Goal: Information Seeking & Learning: Learn about a topic

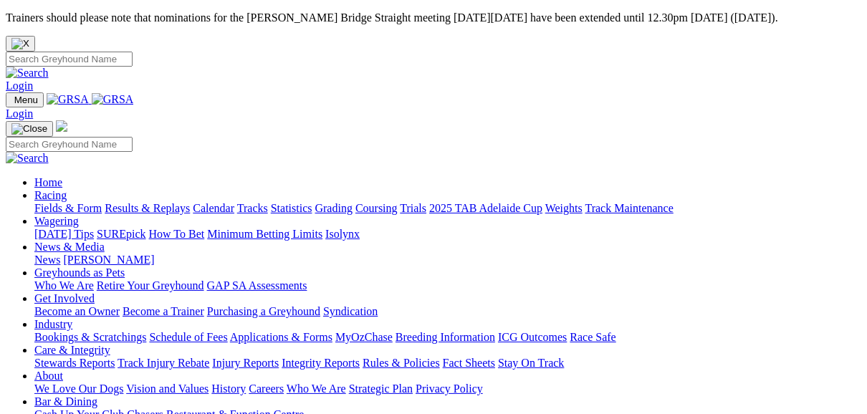
click at [166, 202] on link "Results & Replays" at bounding box center [147, 208] width 85 height 12
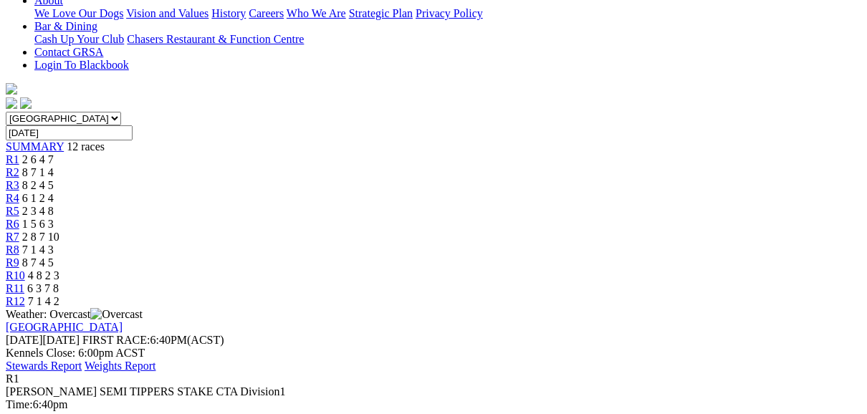
scroll to position [344, 0]
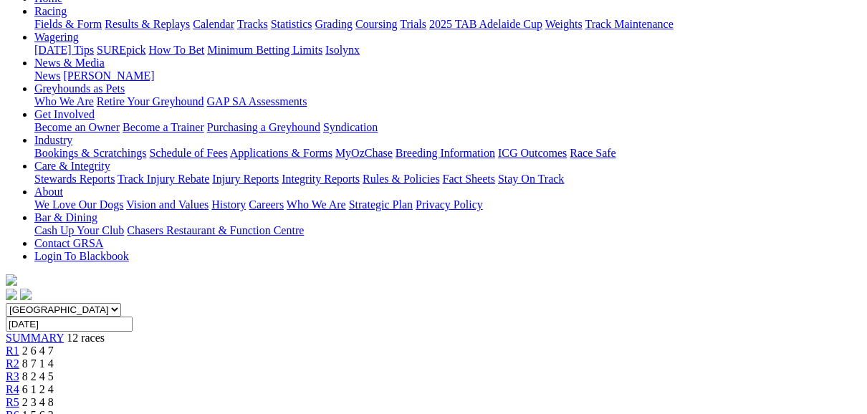
scroll to position [172, 0]
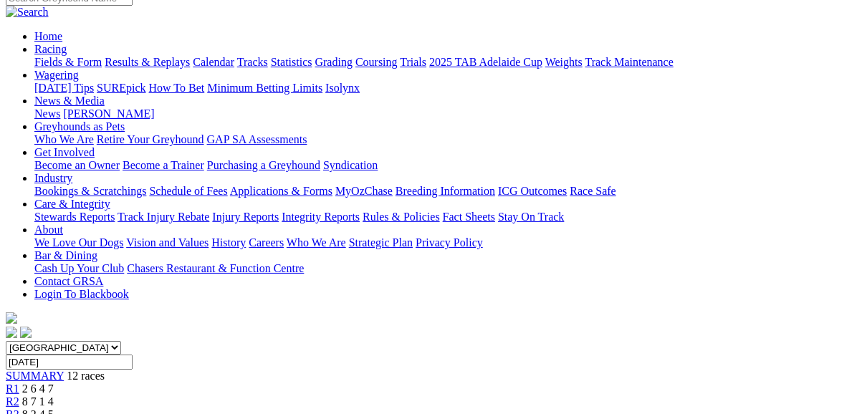
click at [19, 396] on span "R2" at bounding box center [13, 402] width 14 height 12
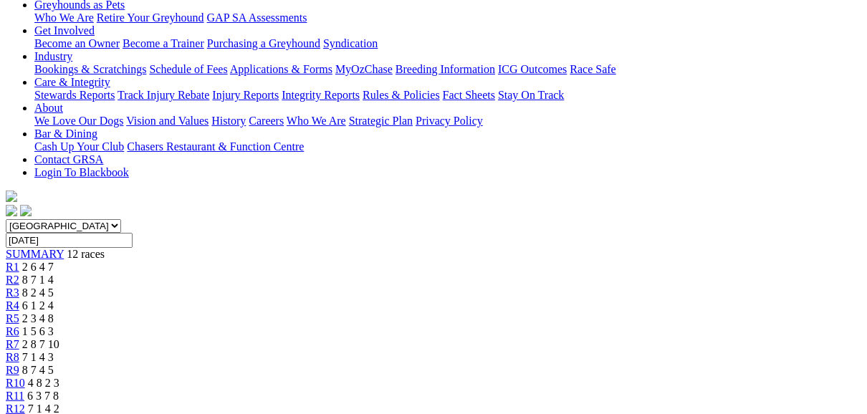
scroll to position [287, 0]
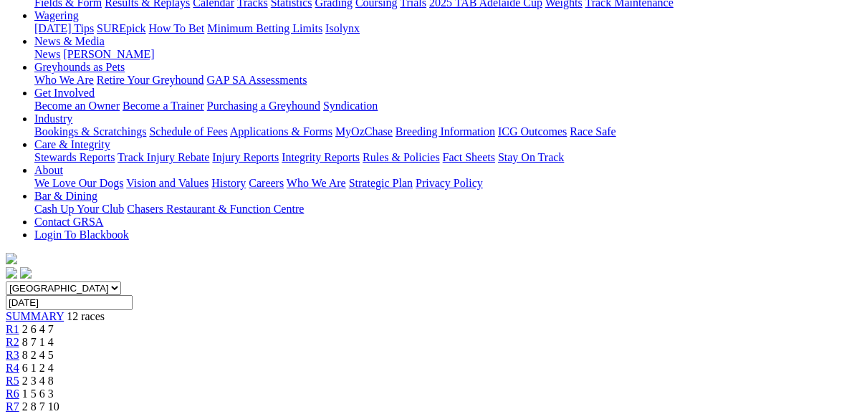
scroll to position [229, 0]
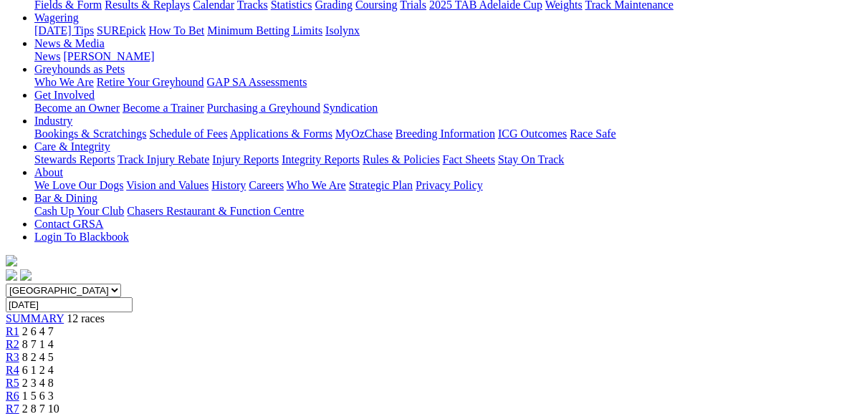
click at [19, 351] on link "R3" at bounding box center [13, 357] width 14 height 12
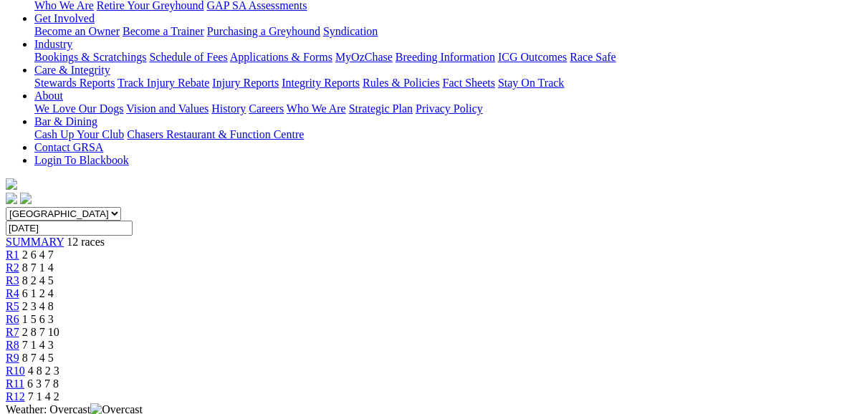
scroll to position [287, 0]
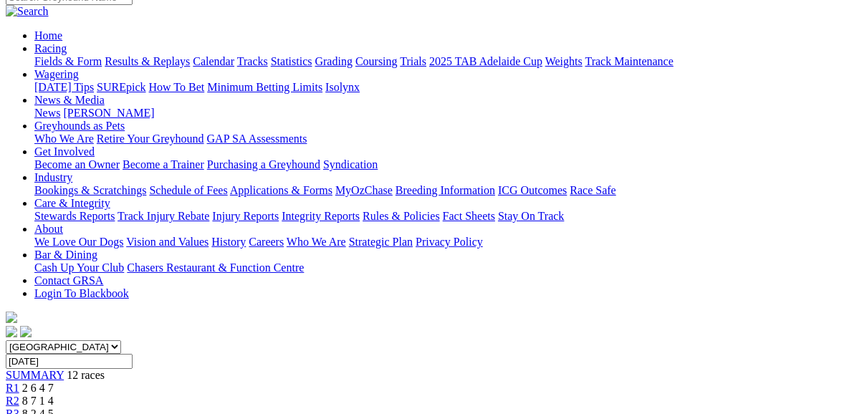
scroll to position [172, 0]
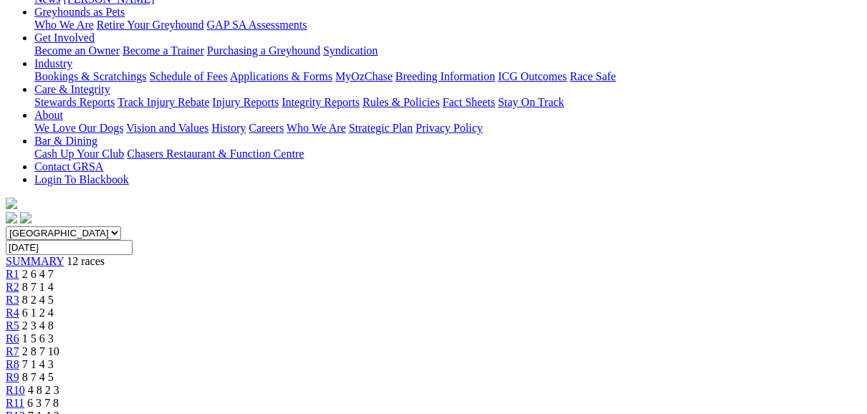
scroll to position [229, 0]
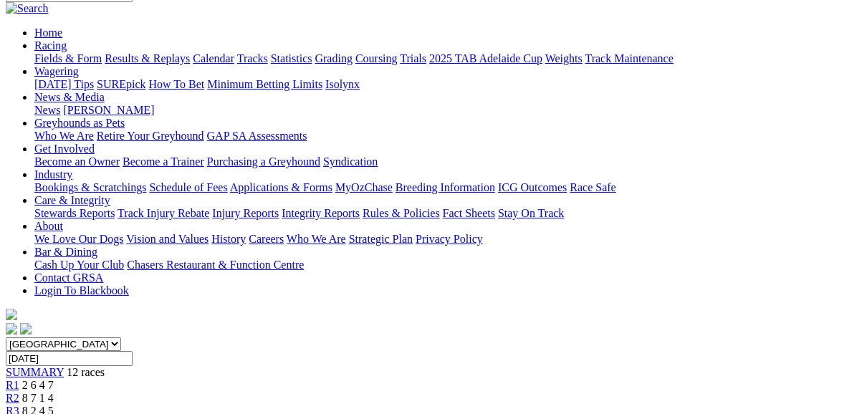
scroll to position [172, 0]
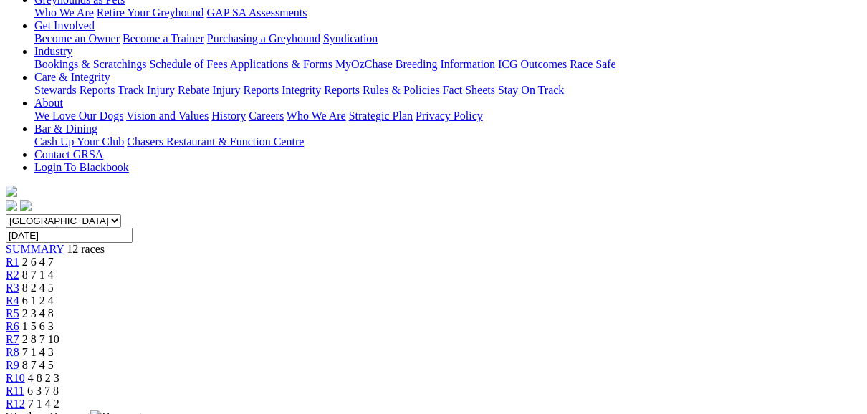
scroll to position [287, 0]
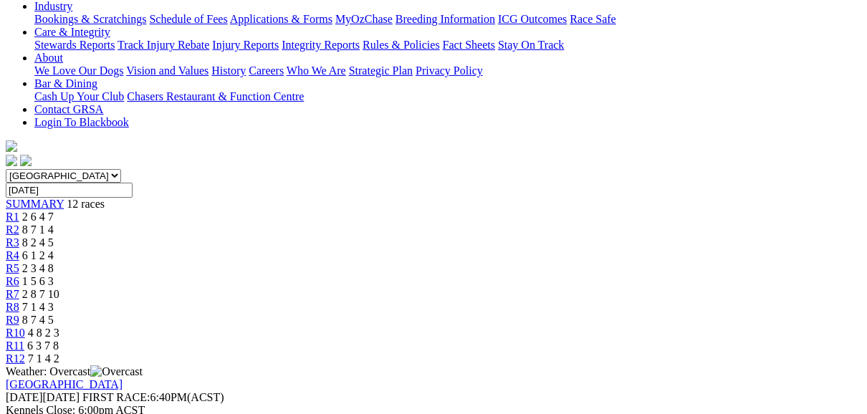
scroll to position [401, 0]
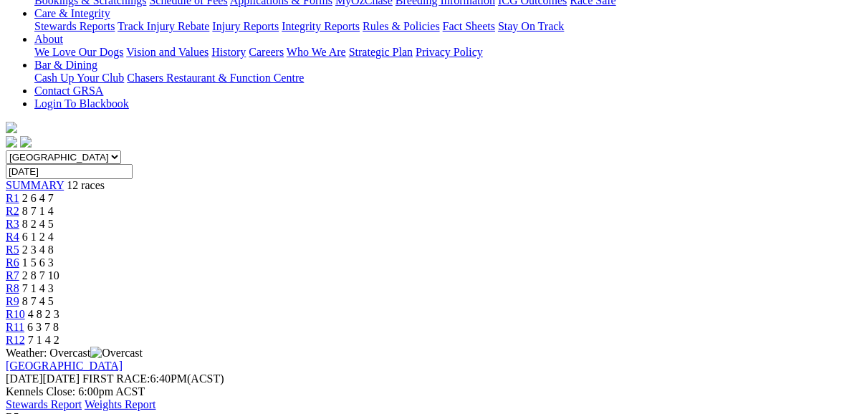
scroll to position [344, 0]
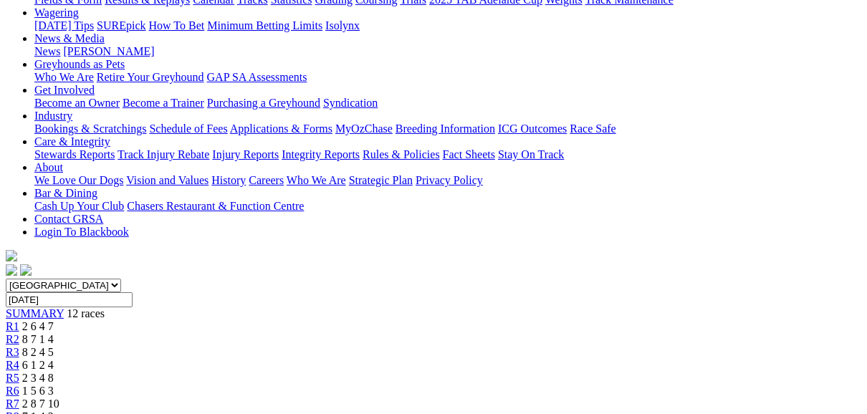
scroll to position [229, 0]
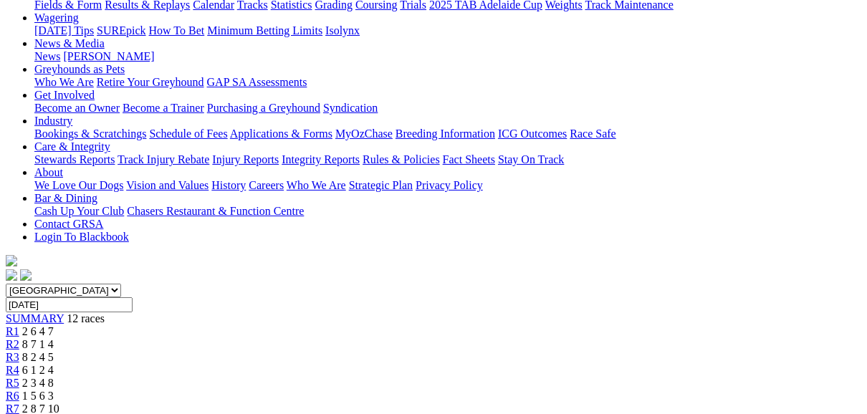
click at [19, 390] on span "R6" at bounding box center [13, 396] width 14 height 12
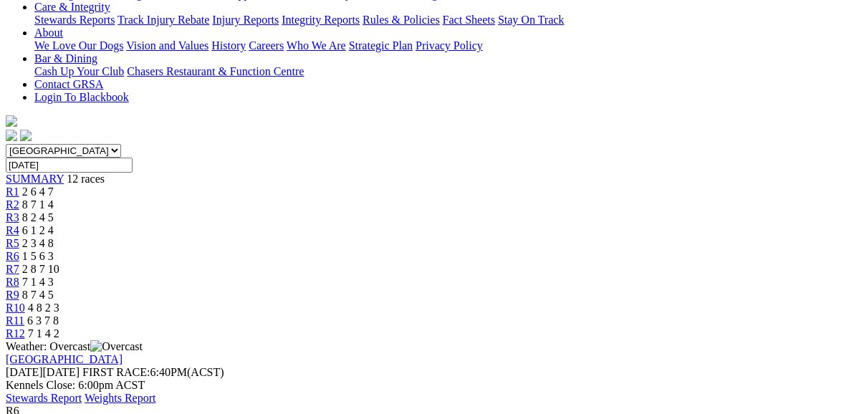
scroll to position [344, 0]
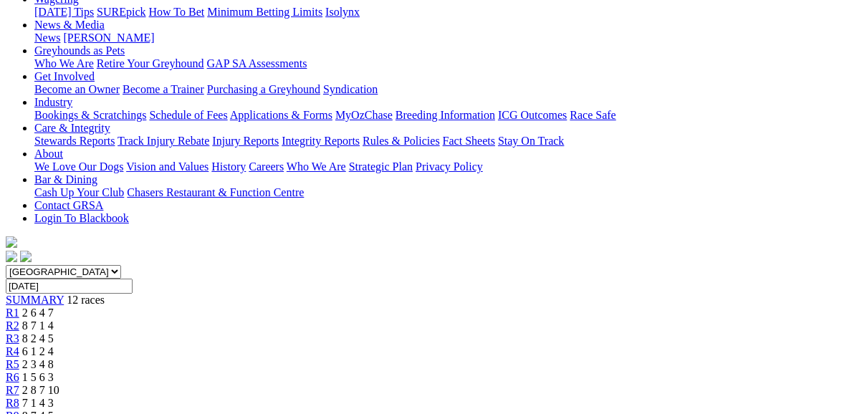
scroll to position [172, 0]
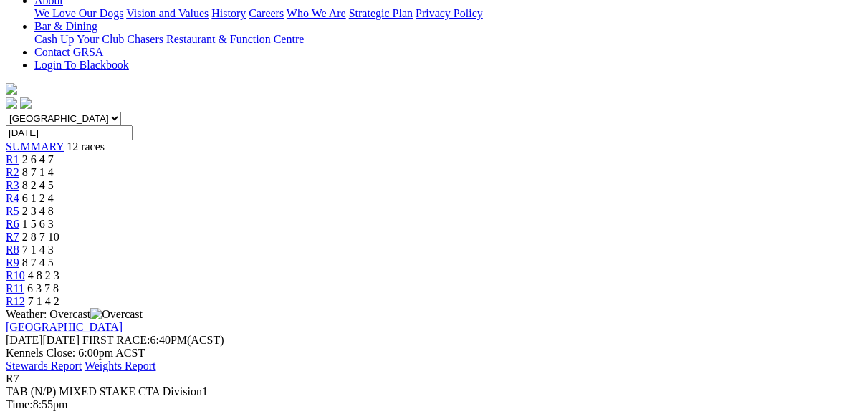
scroll to position [287, 0]
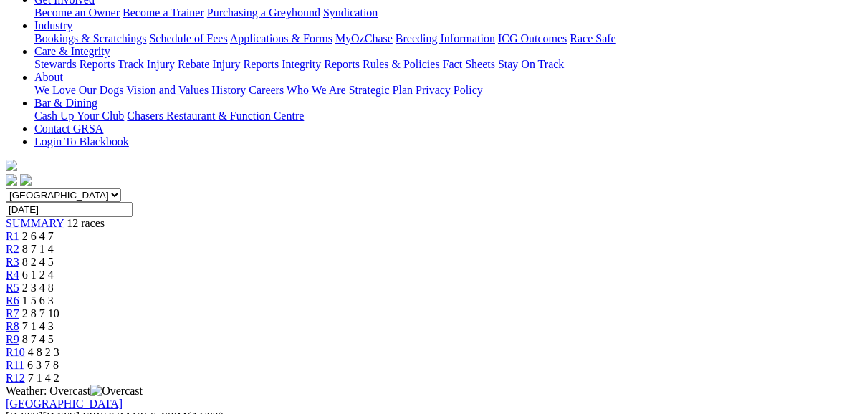
scroll to position [344, 0]
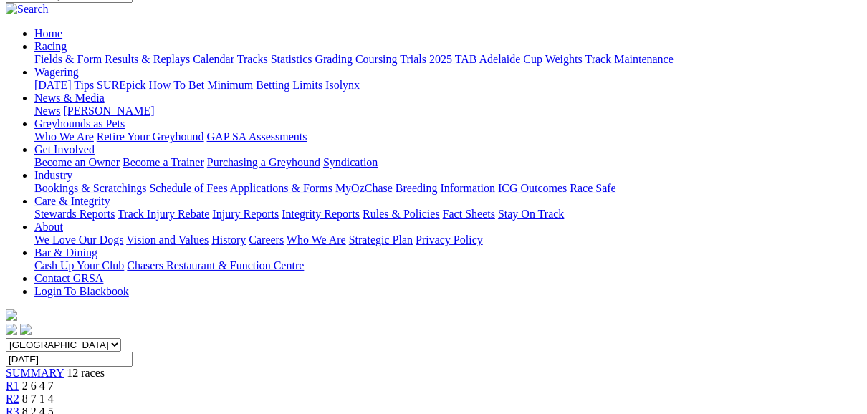
scroll to position [172, 0]
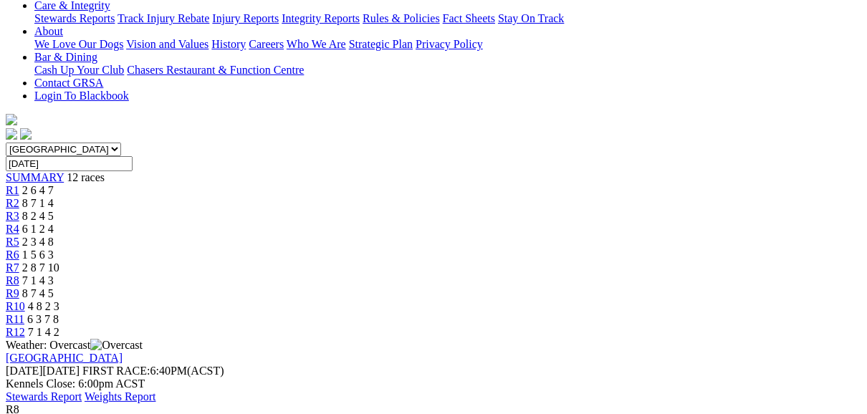
scroll to position [344, 0]
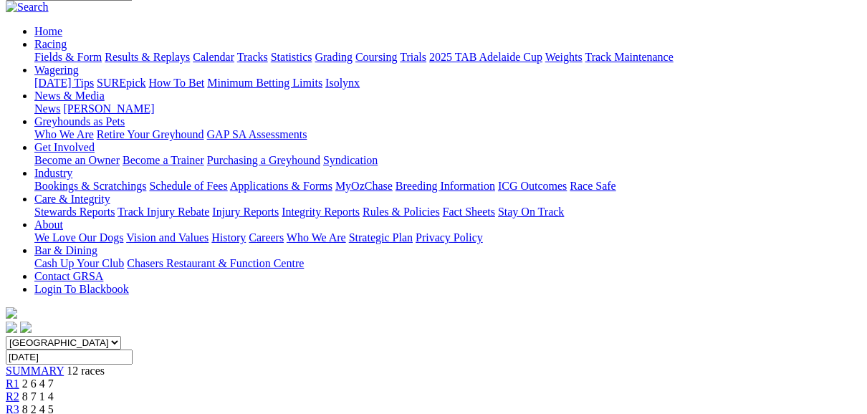
scroll to position [172, 0]
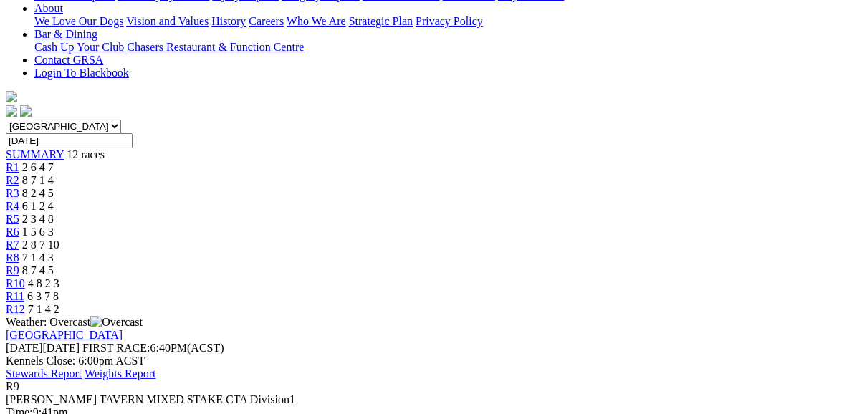
scroll to position [344, 0]
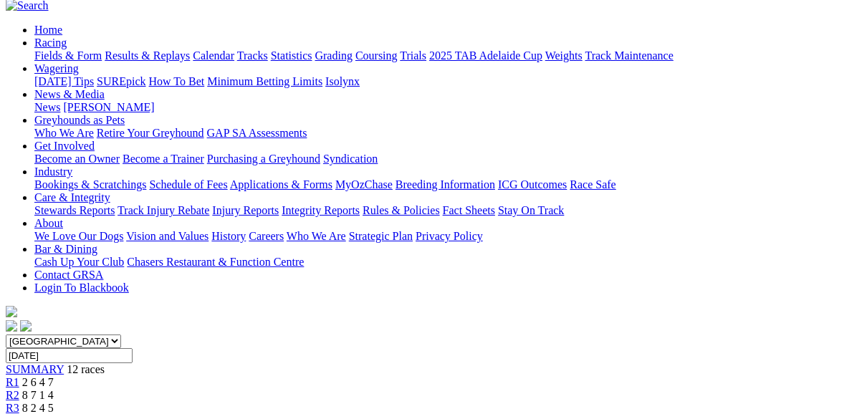
scroll to position [172, 0]
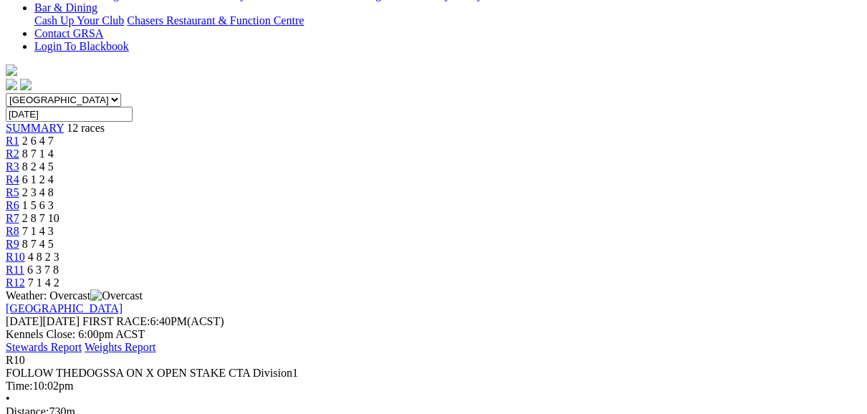
scroll to position [401, 0]
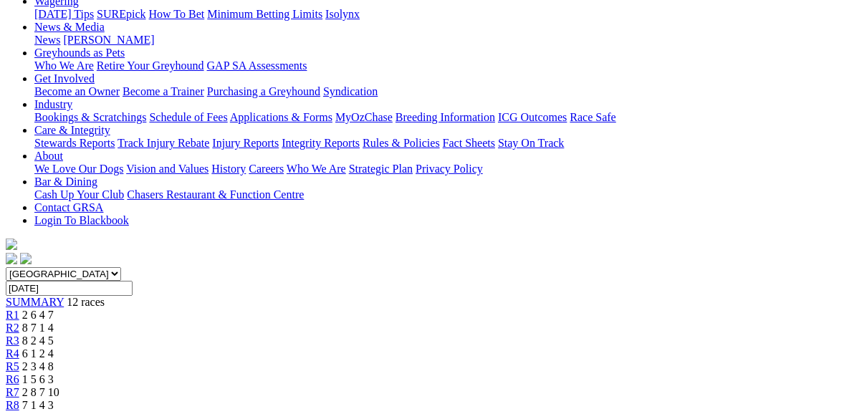
scroll to position [172, 0]
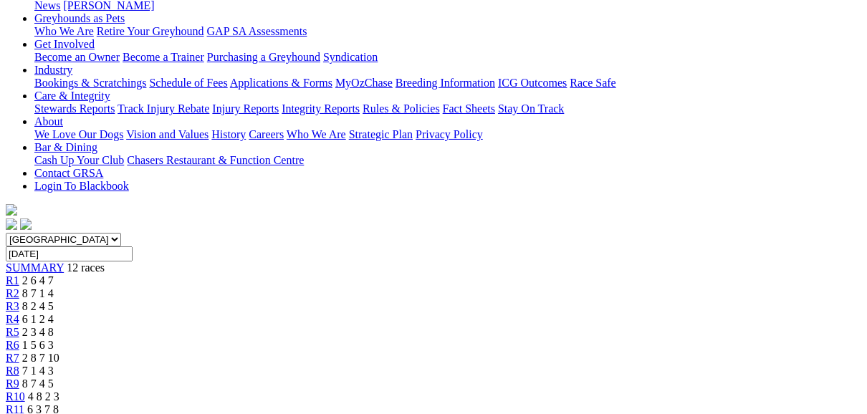
scroll to position [229, 0]
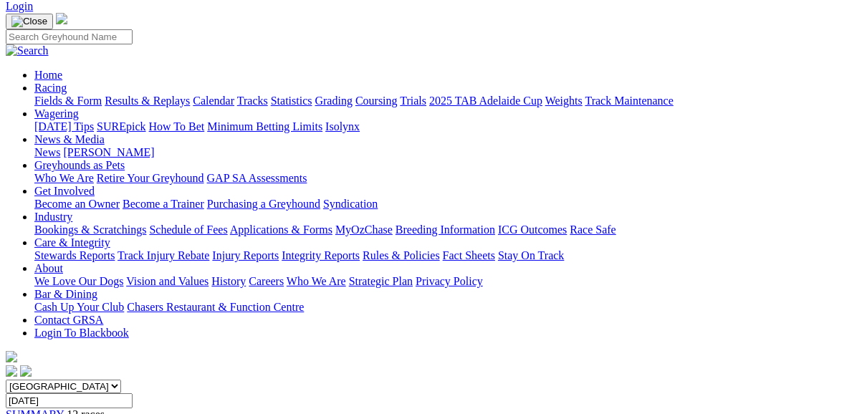
scroll to position [115, 0]
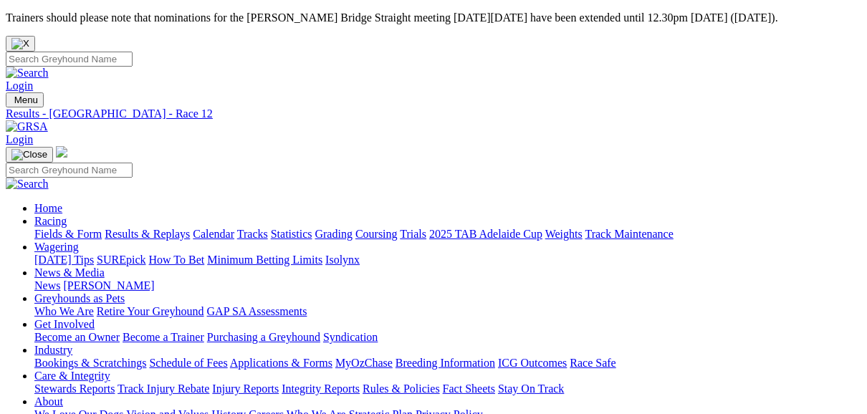
click at [67, 228] on link "Fields & Form" at bounding box center [67, 234] width 67 height 12
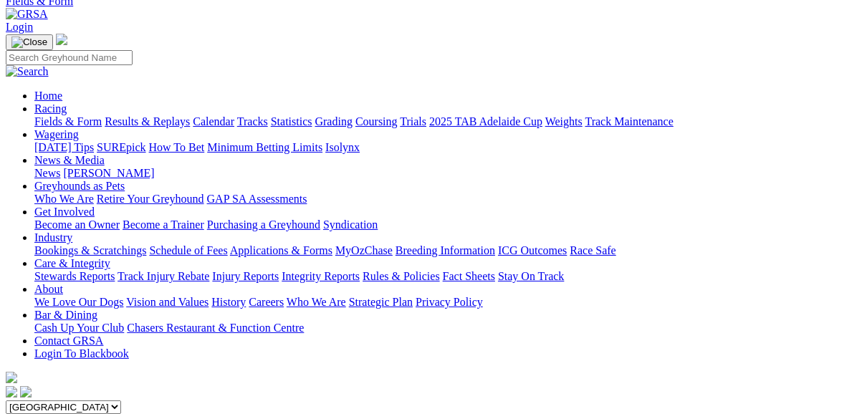
scroll to position [115, 0]
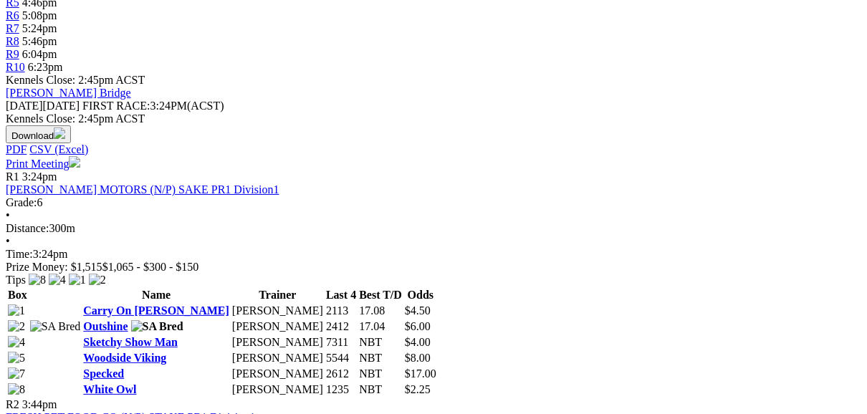
scroll to position [631, 0]
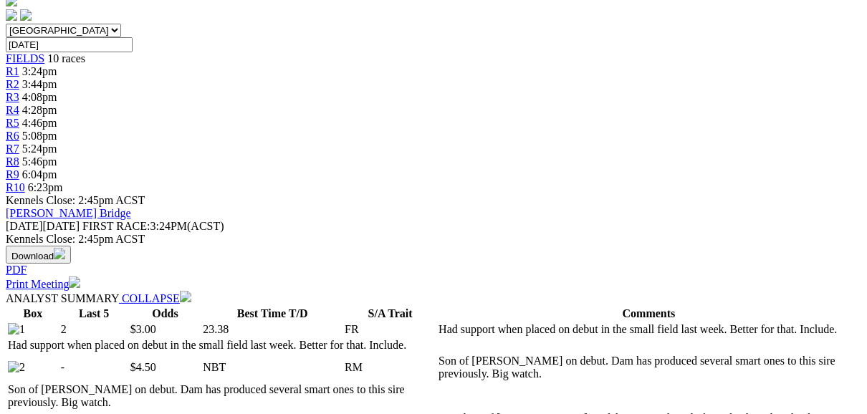
scroll to position [574, 0]
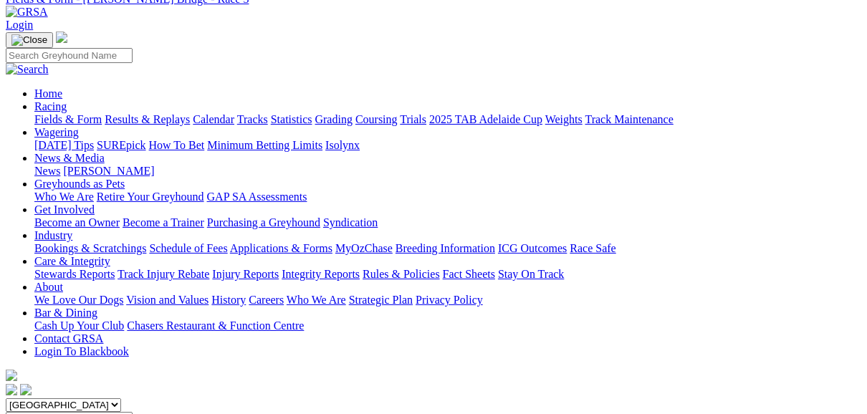
scroll to position [0, 0]
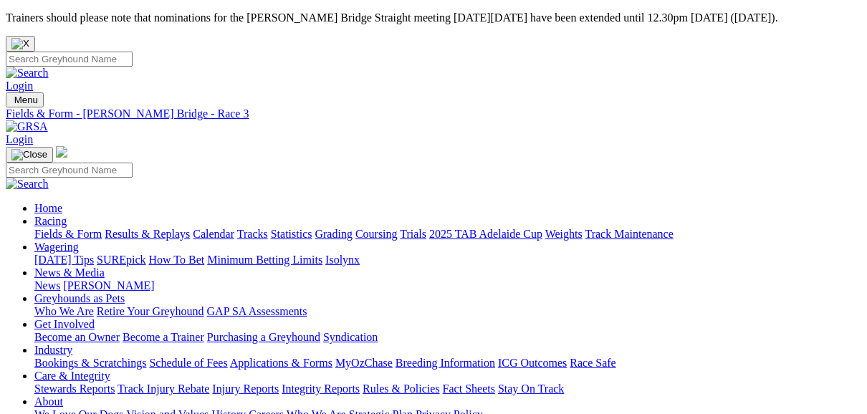
click at [70, 228] on link "Fields & Form" at bounding box center [67, 234] width 67 height 12
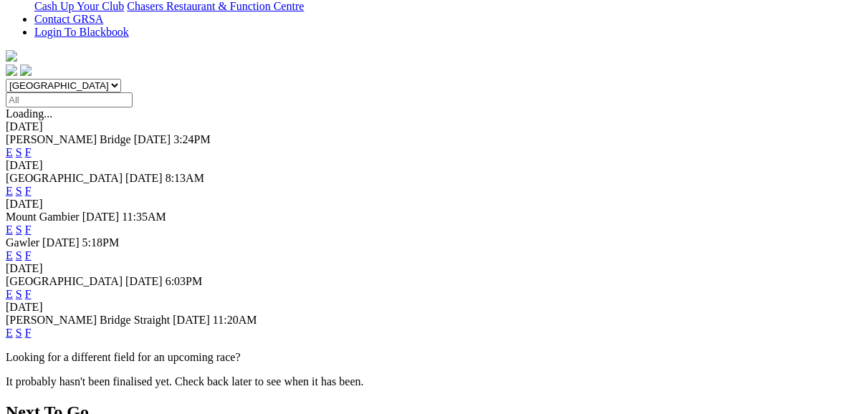
scroll to position [459, 0]
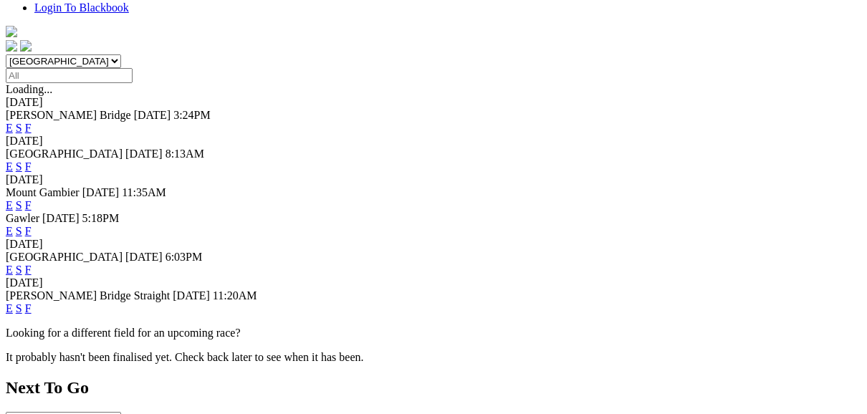
click at [32, 264] on link "F" at bounding box center [28, 270] width 6 height 12
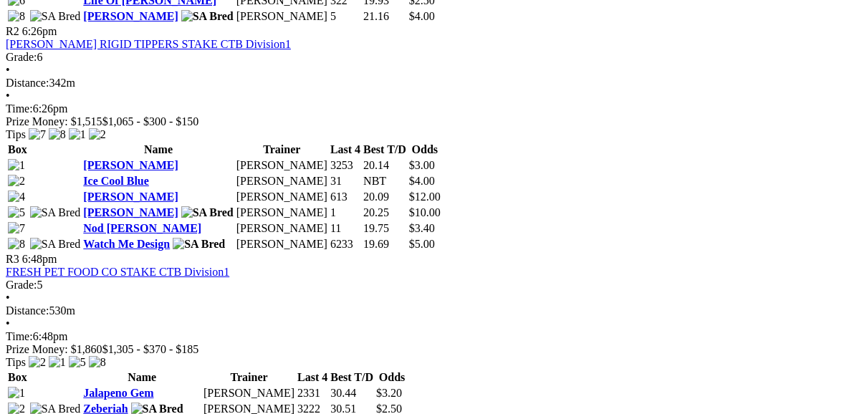
scroll to position [975, 0]
